Goal: Check status: Check status

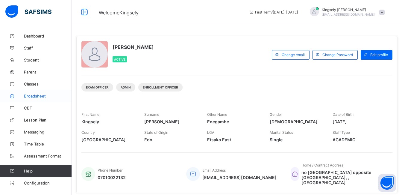
click at [35, 94] on span "Broadsheet" at bounding box center [48, 95] width 48 height 5
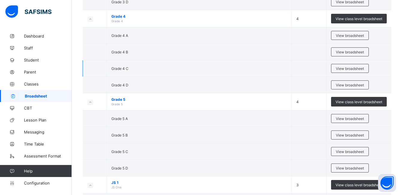
scroll to position [647, 0]
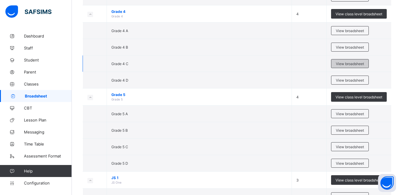
click at [351, 61] on span "View broadsheet" at bounding box center [350, 63] width 28 height 4
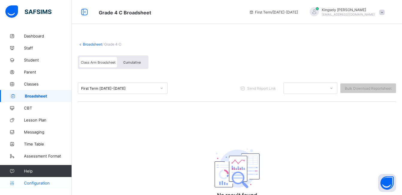
click at [31, 183] on span "Configuration" at bounding box center [48, 182] width 48 height 5
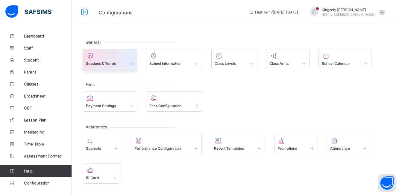
click at [130, 66] on span at bounding box center [131, 63] width 6 height 5
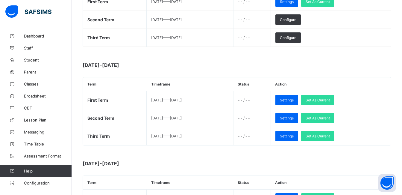
scroll to position [228, 0]
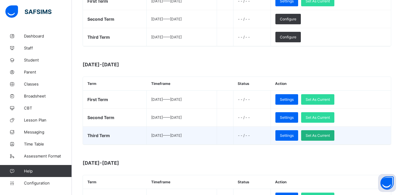
click at [324, 135] on span "Set As Current" at bounding box center [318, 135] width 24 height 4
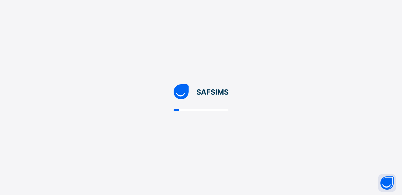
scroll to position [0, 0]
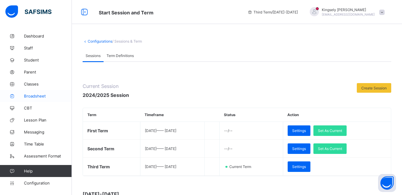
click at [34, 98] on span "Broadsheet" at bounding box center [48, 95] width 48 height 5
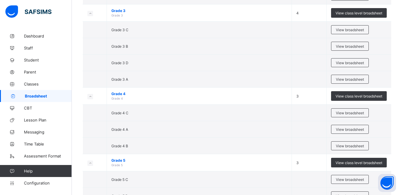
scroll to position [671, 0]
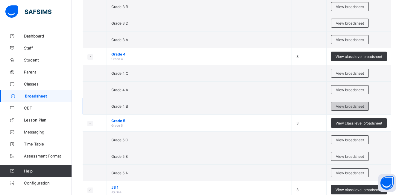
click at [342, 104] on span "View broadsheet" at bounding box center [350, 106] width 28 height 4
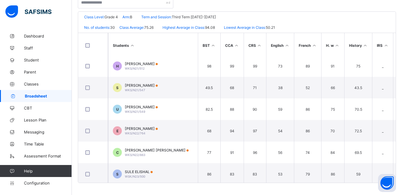
scroll to position [505, 0]
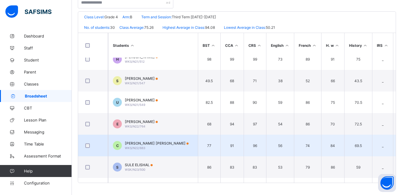
click at [154, 148] on div "CALEB DEBORAH WKS/N22/883" at bounding box center [157, 145] width 64 height 9
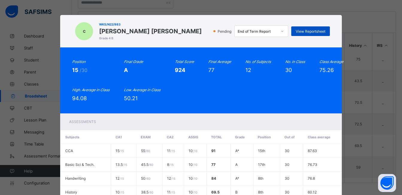
click at [313, 30] on span "View Reportsheet" at bounding box center [311, 31] width 30 height 4
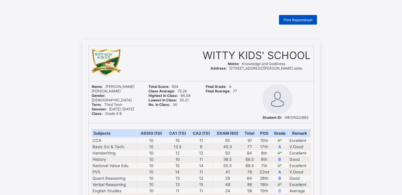
click at [295, 17] on div "Print Reportsheet" at bounding box center [298, 20] width 38 height 10
